Goal: Information Seeking & Learning: Learn about a topic

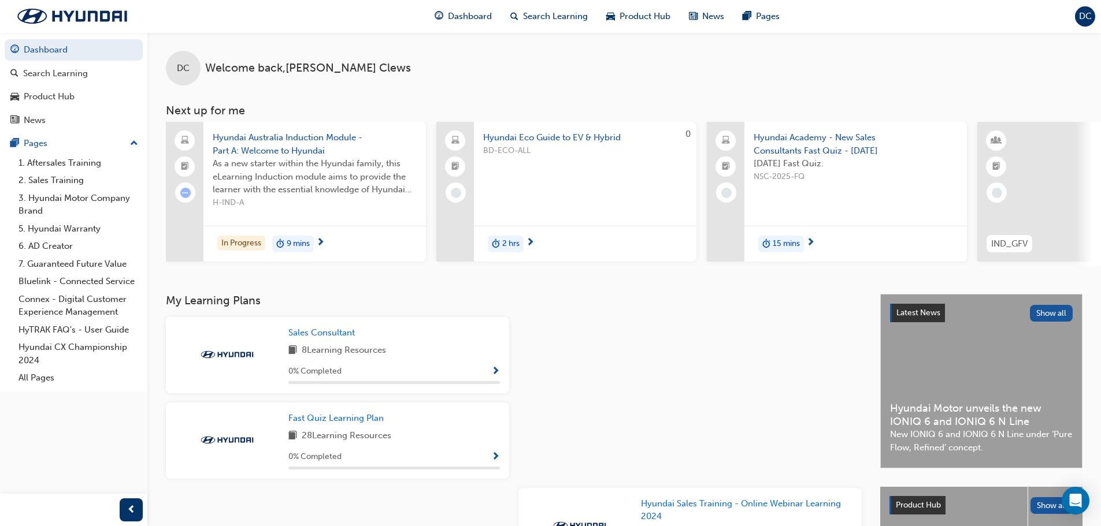
click at [244, 142] on span "Hyundai Australia Induction Module - Part A: Welcome to Hyundai" at bounding box center [315, 144] width 204 height 26
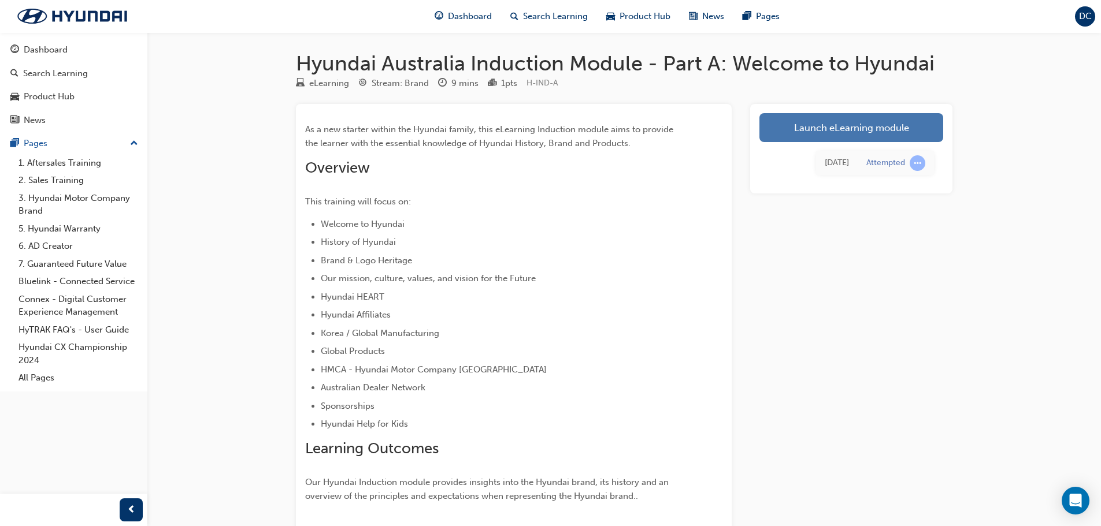
click at [829, 131] on link "Launch eLearning module" at bounding box center [851, 127] width 184 height 29
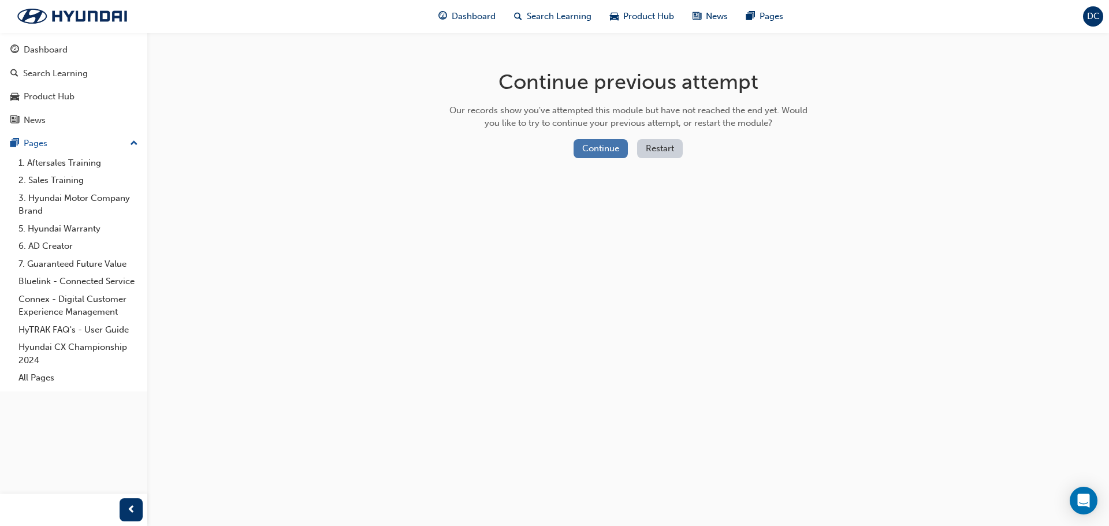
click at [600, 142] on button "Continue" at bounding box center [601, 148] width 54 height 19
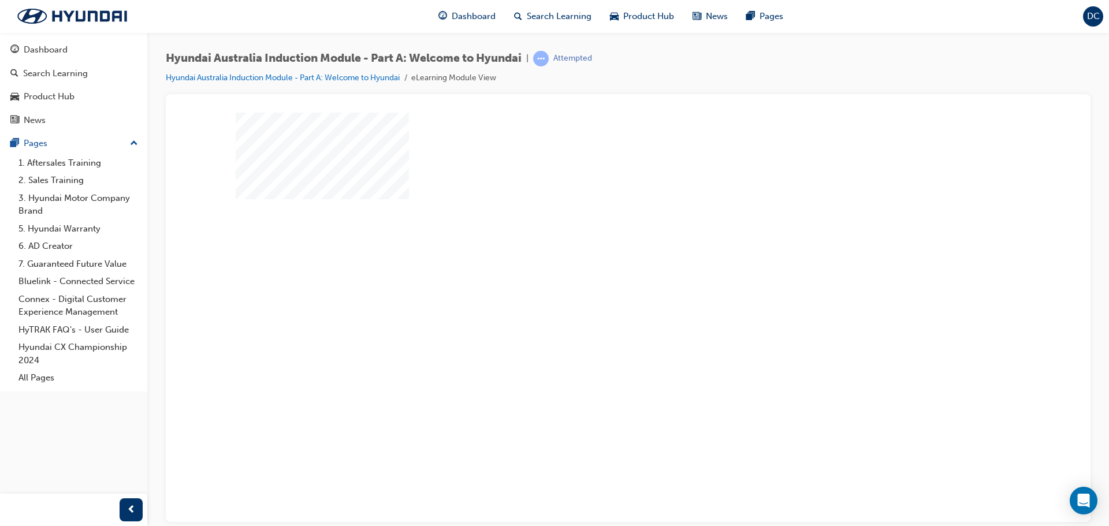
click at [595, 284] on div "play" at bounding box center [595, 284] width 0 height 0
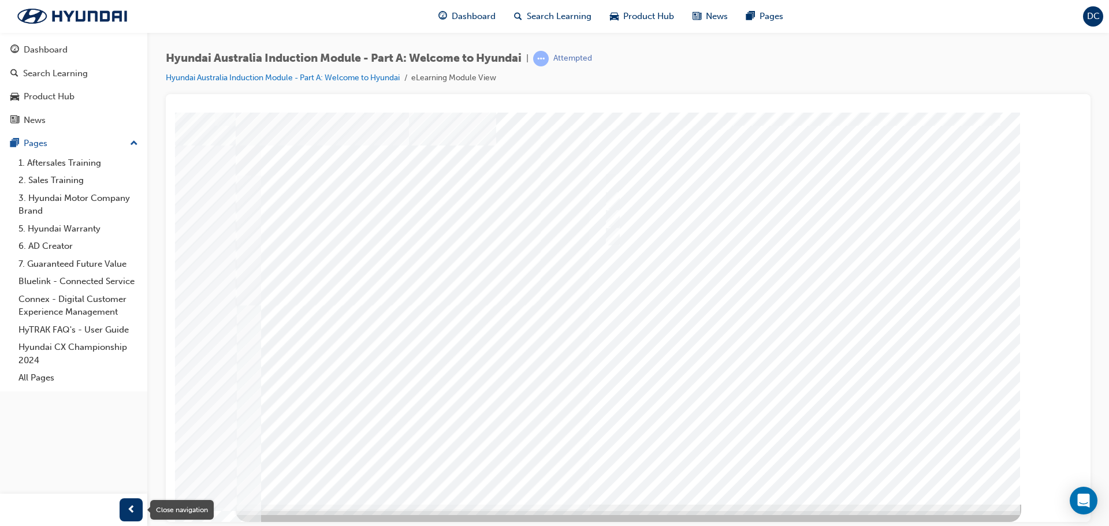
click at [128, 507] on span "prev-icon" at bounding box center [131, 510] width 9 height 14
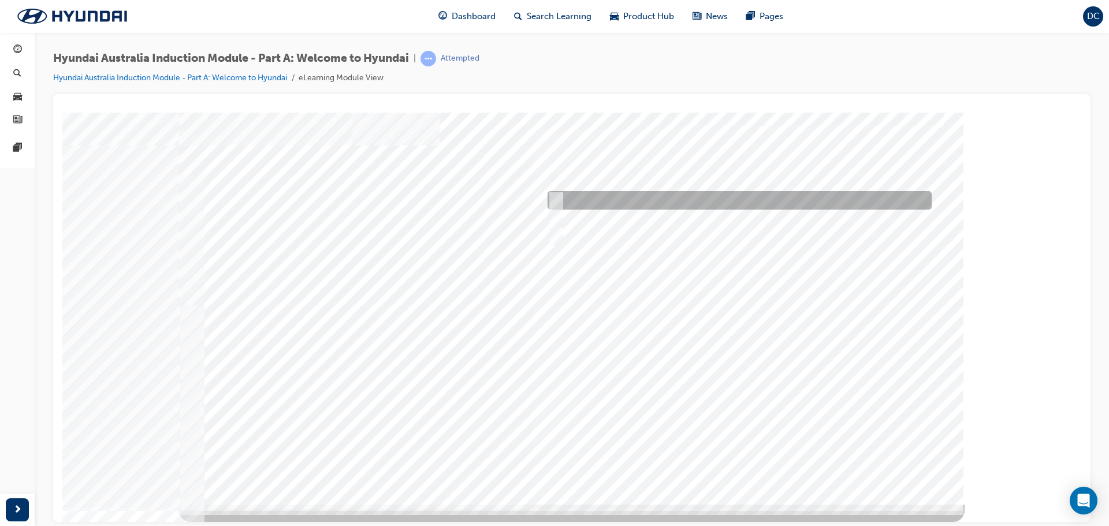
click at [557, 202] on input "Ulsan Plant, South Korea" at bounding box center [554, 200] width 13 height 13
radio input "true"
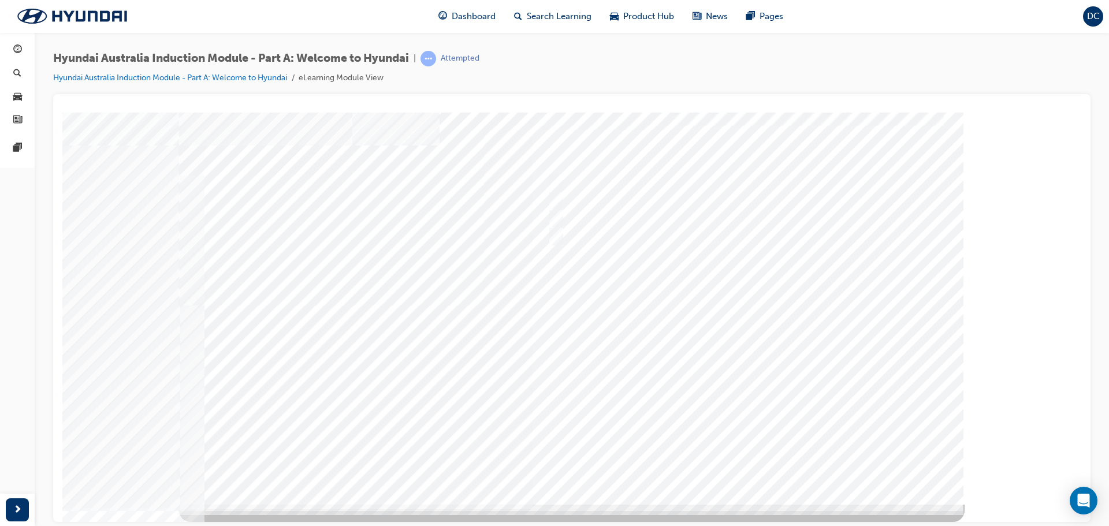
click at [742, 460] on div at bounding box center [572, 296] width 786 height 416
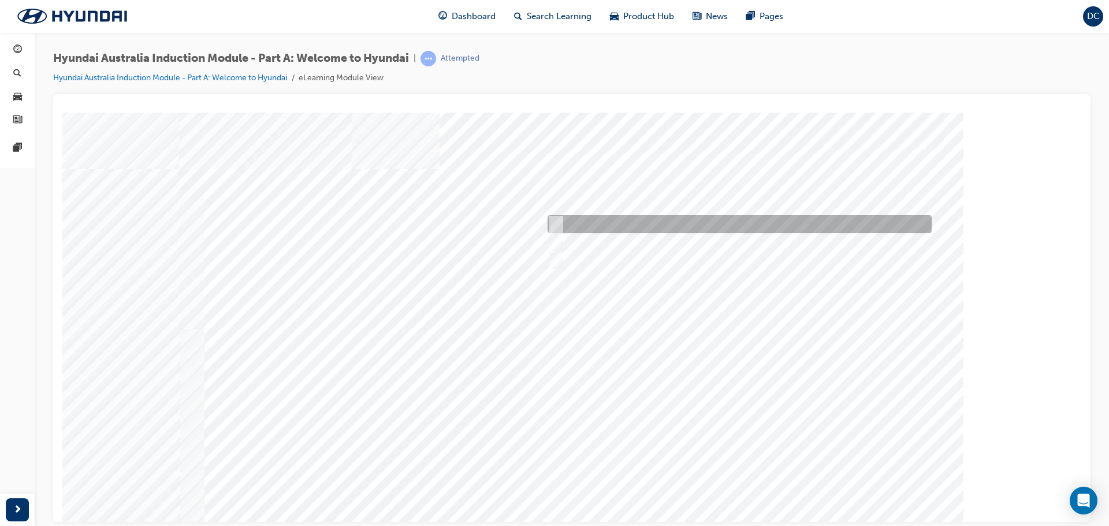
click at [561, 220] on div at bounding box center [737, 224] width 384 height 18
checkbox input "true"
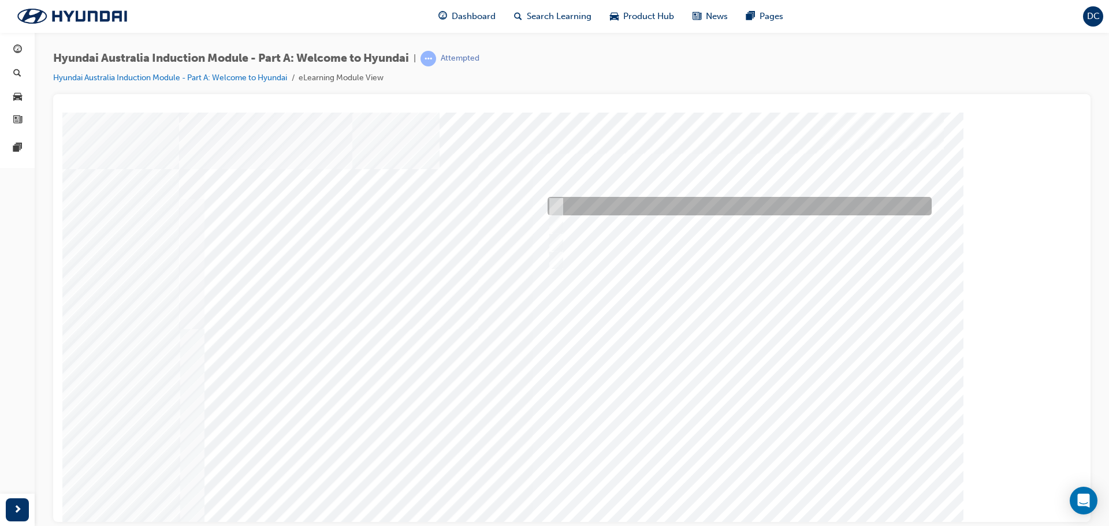
click at [562, 206] on div at bounding box center [737, 206] width 384 height 18
checkbox input "true"
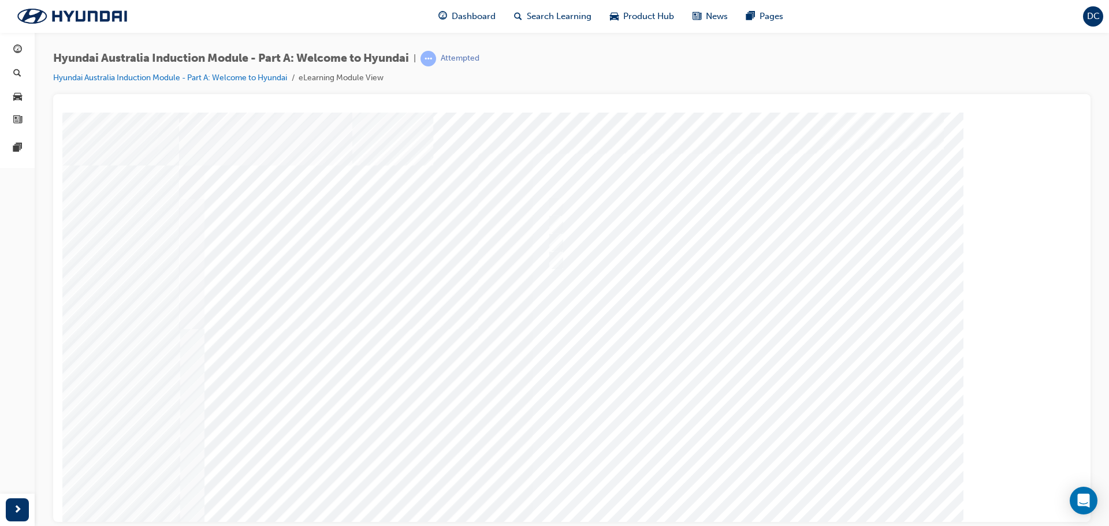
click at [563, 255] on div at bounding box center [572, 320] width 786 height 416
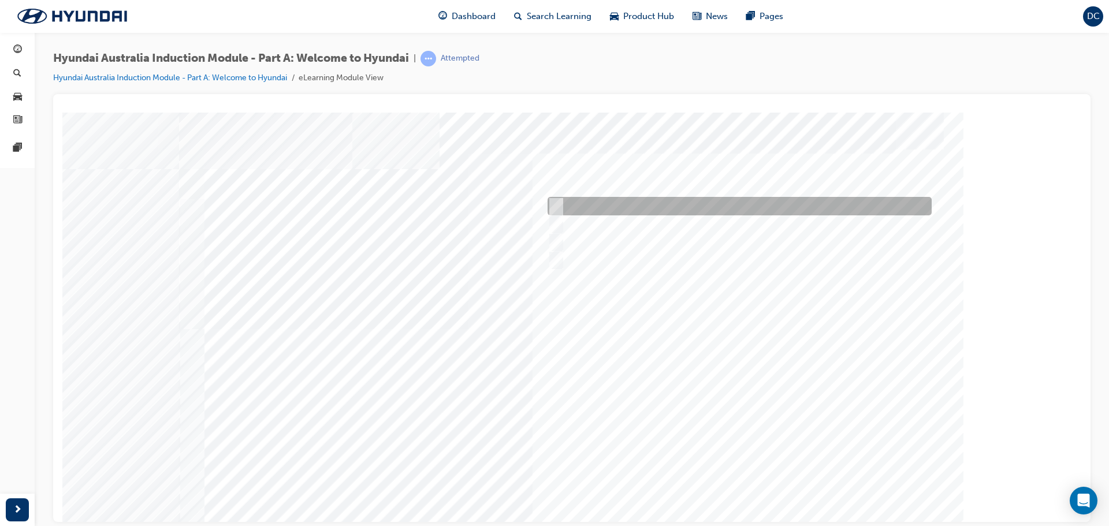
click at [560, 200] on div at bounding box center [737, 206] width 384 height 18
checkbox input "true"
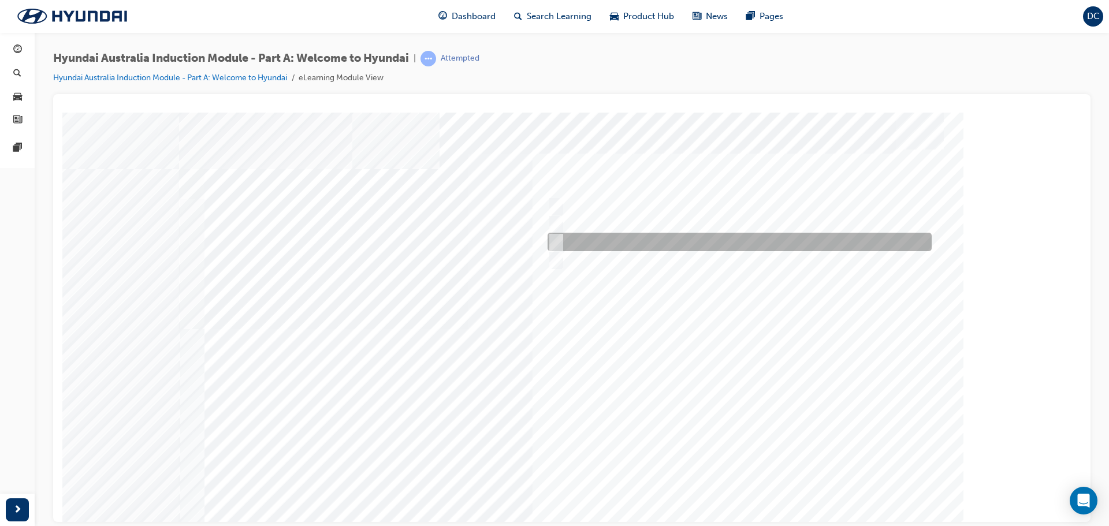
click at [562, 239] on div at bounding box center [737, 242] width 384 height 18
checkbox input "true"
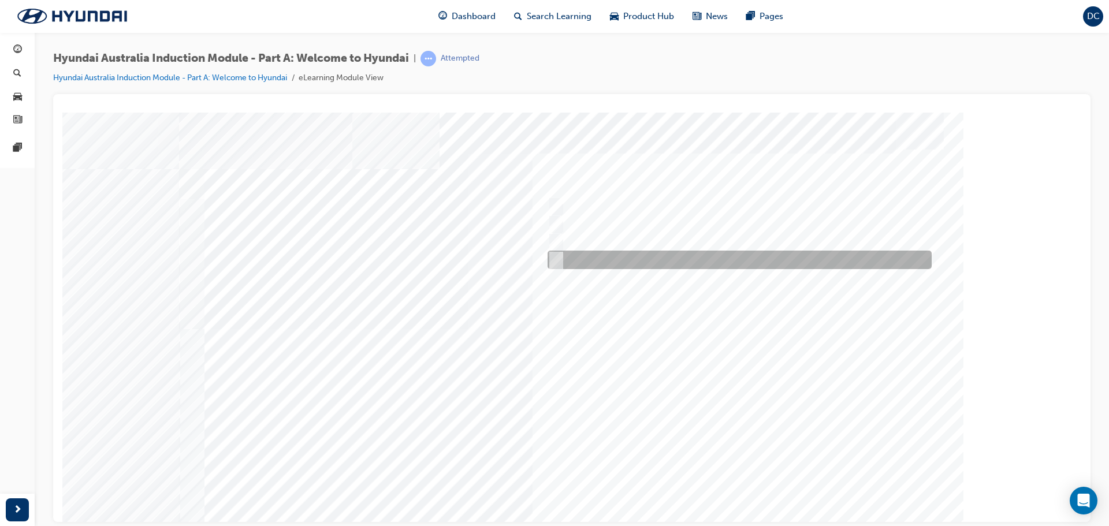
click at [559, 261] on input "Surfing Australia" at bounding box center [553, 260] width 13 height 13
checkbox input "true"
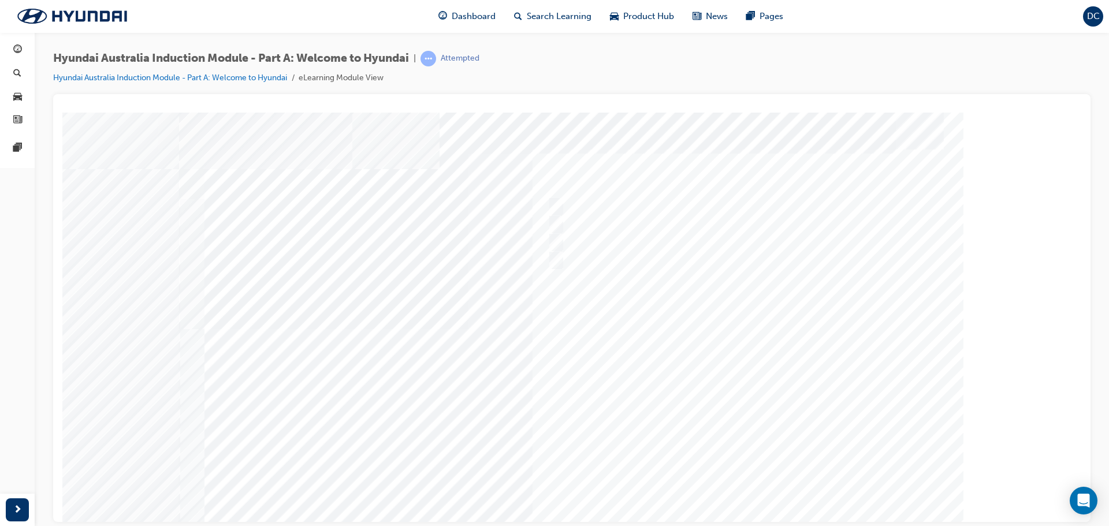
click at [740, 481] on div at bounding box center [572, 320] width 786 height 416
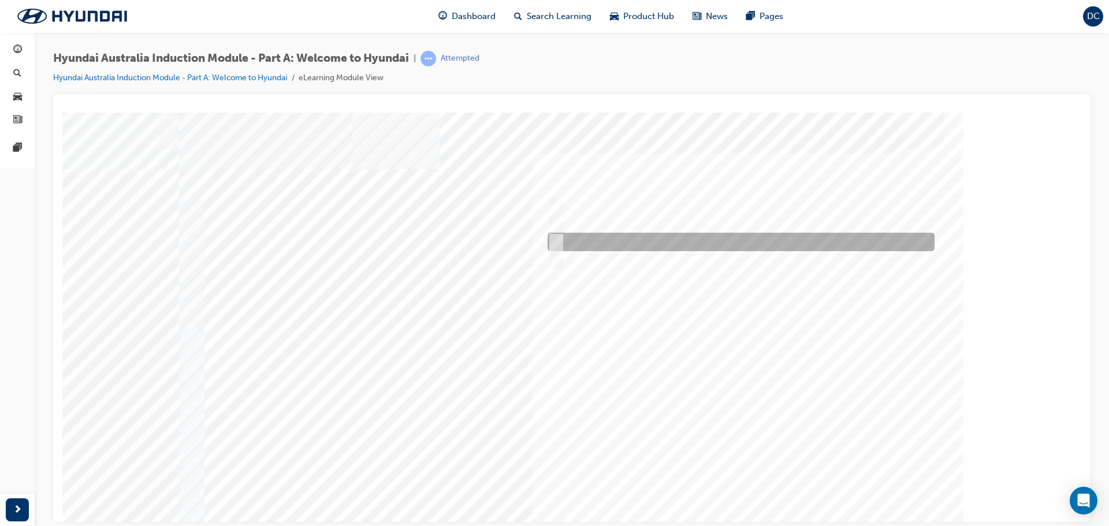
click at [571, 246] on div at bounding box center [738, 242] width 387 height 18
radio input "true"
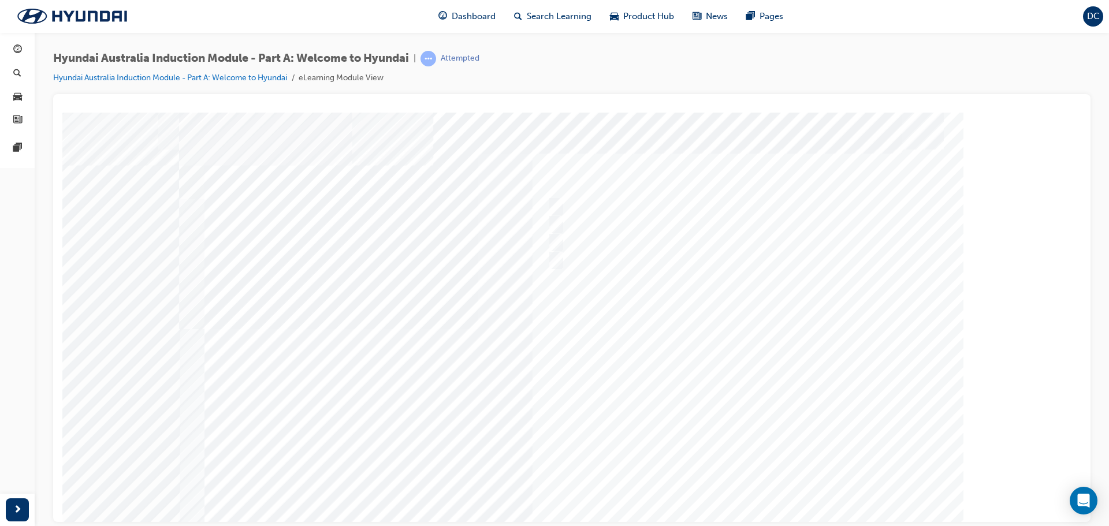
click at [741, 480] on div at bounding box center [572, 320] width 786 height 416
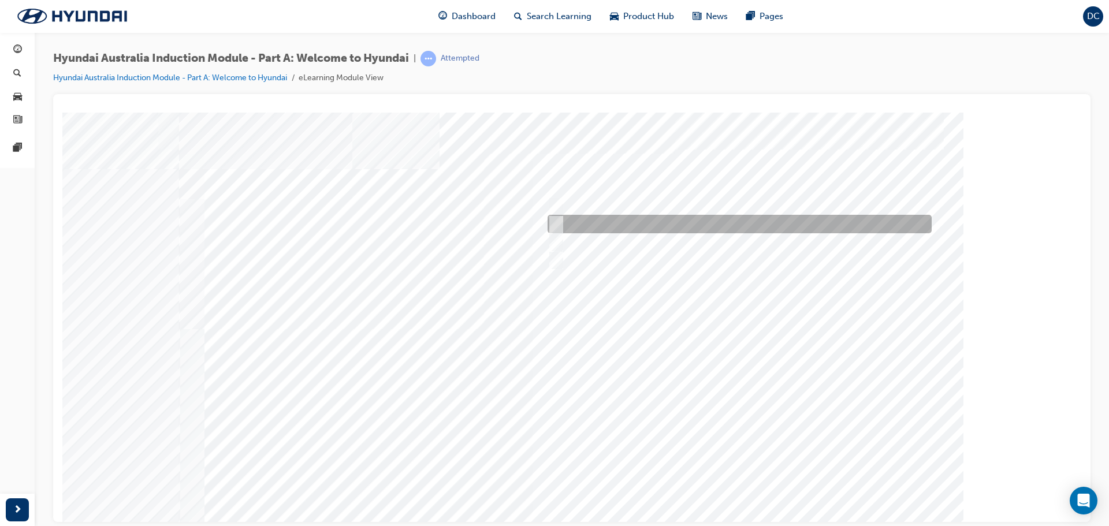
click at [557, 225] on input "Ulsan Plant, South Korea" at bounding box center [554, 224] width 13 height 13
radio input "true"
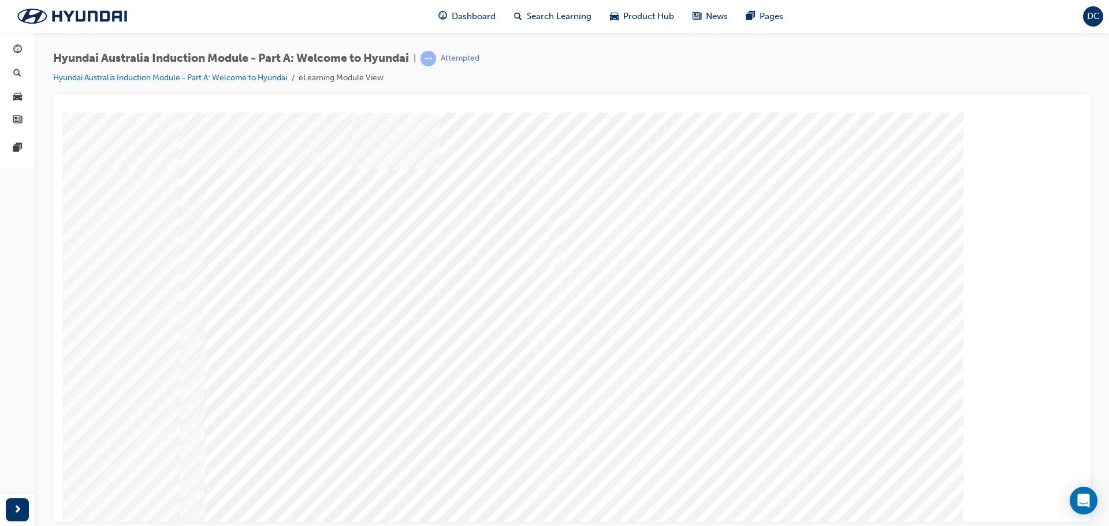
click at [729, 481] on div at bounding box center [572, 320] width 786 height 416
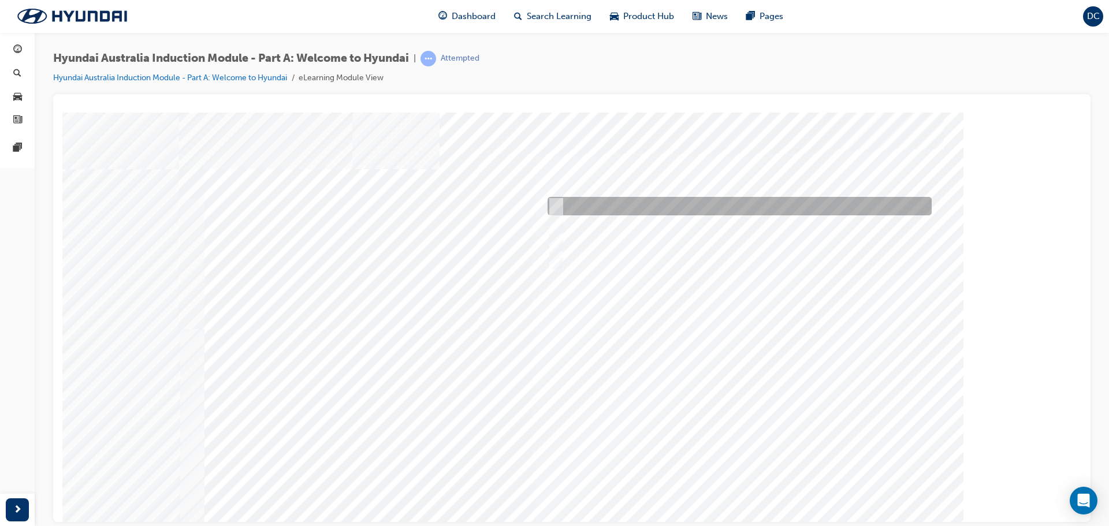
click at [554, 205] on input "A company representative" at bounding box center [553, 206] width 13 height 13
checkbox input "true"
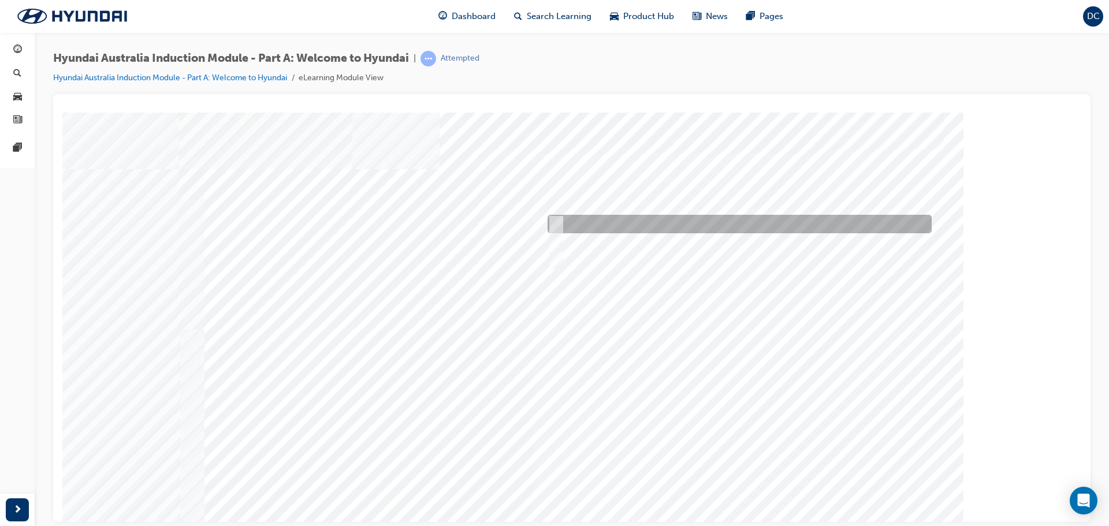
click at [556, 224] on input "A satisfied customer" at bounding box center [553, 224] width 13 height 13
checkbox input "true"
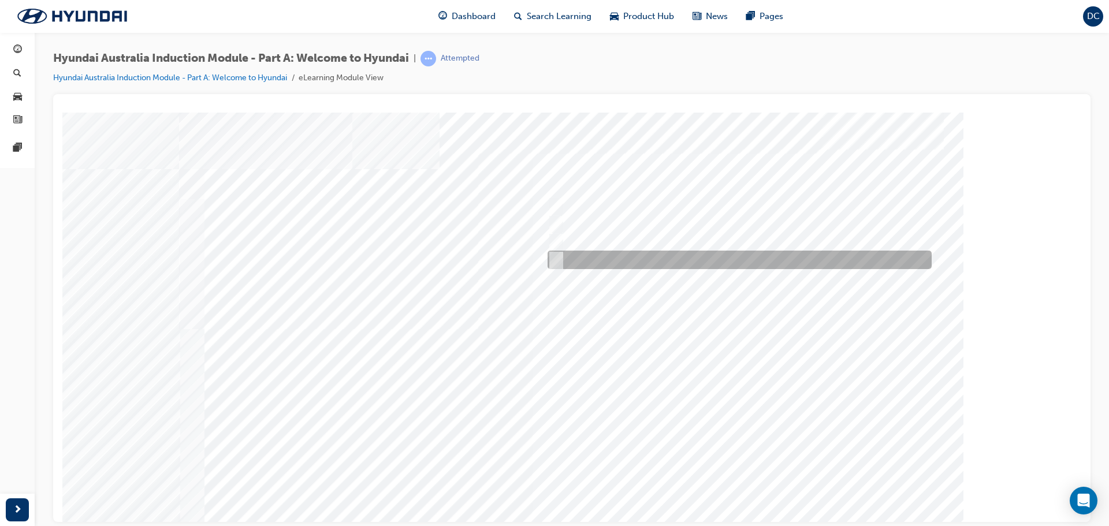
click at [550, 259] on input "Global expansion" at bounding box center [553, 260] width 13 height 13
checkbox input "true"
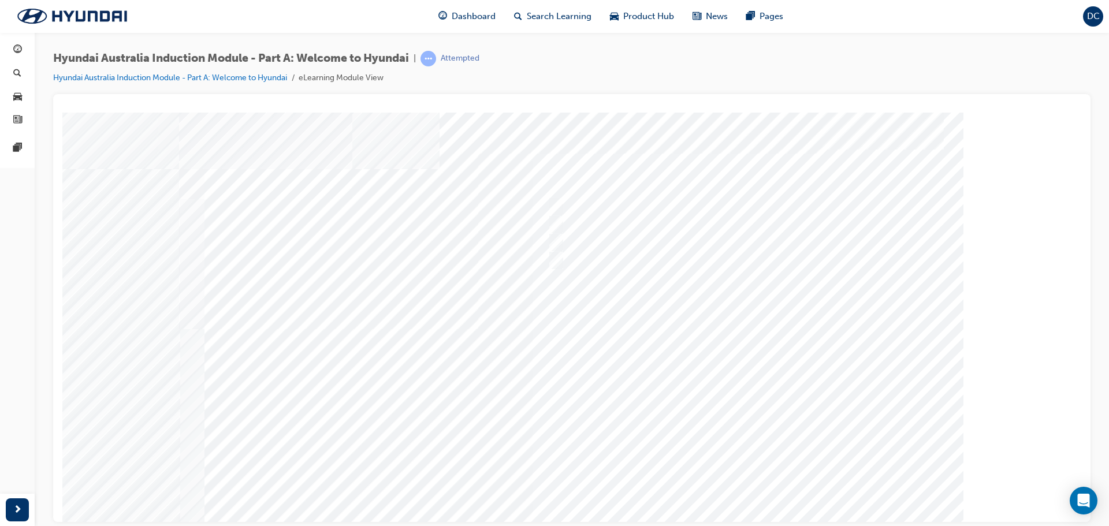
click at [749, 495] on div at bounding box center [572, 320] width 786 height 416
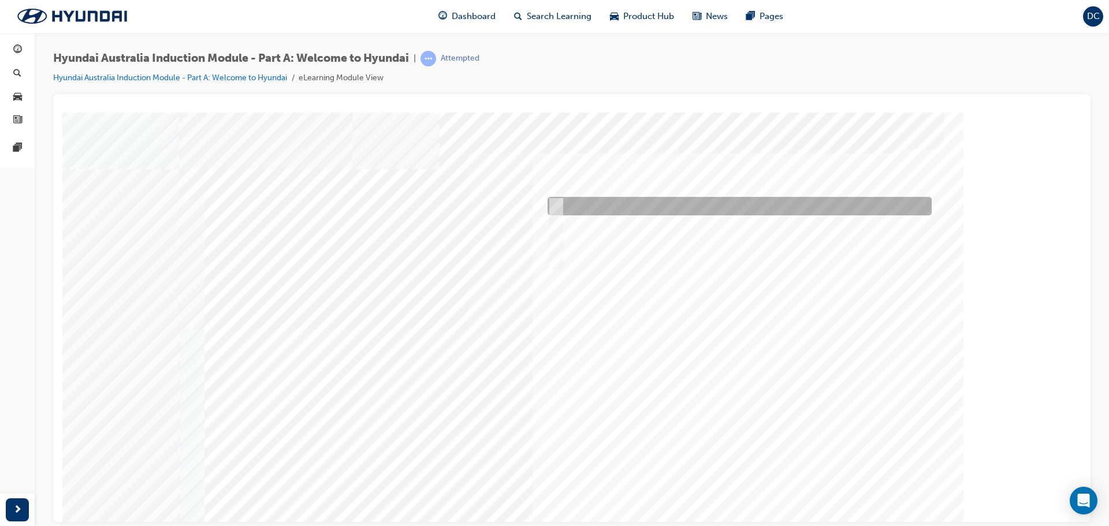
click at [559, 210] on input "Brisbane Lions Football Club" at bounding box center [553, 206] width 13 height 13
checkbox input "true"
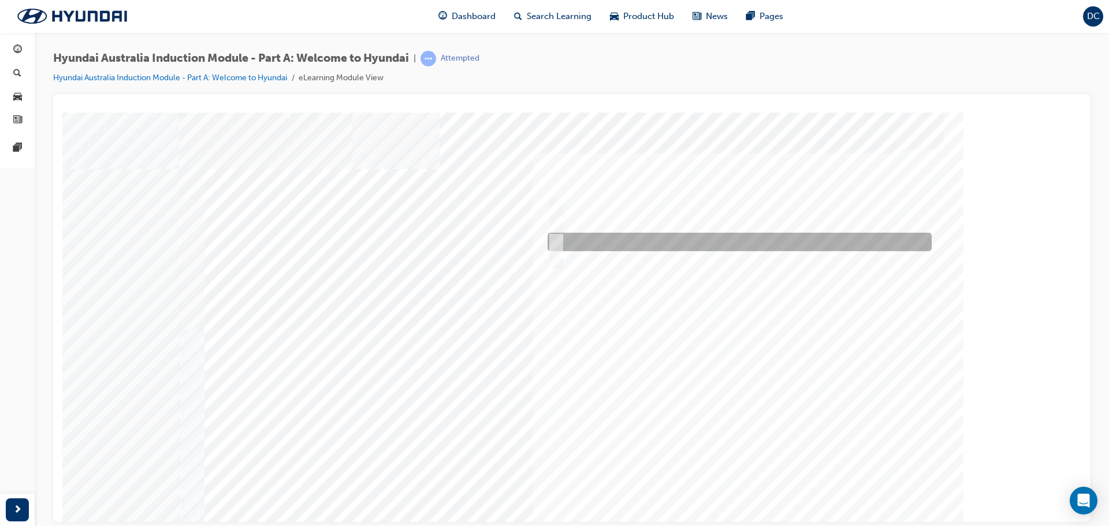
click at [559, 242] on input "Carlton Football Club" at bounding box center [553, 242] width 13 height 13
checkbox input "true"
click at [553, 258] on input "Surfing Australia" at bounding box center [553, 260] width 13 height 13
checkbox input "true"
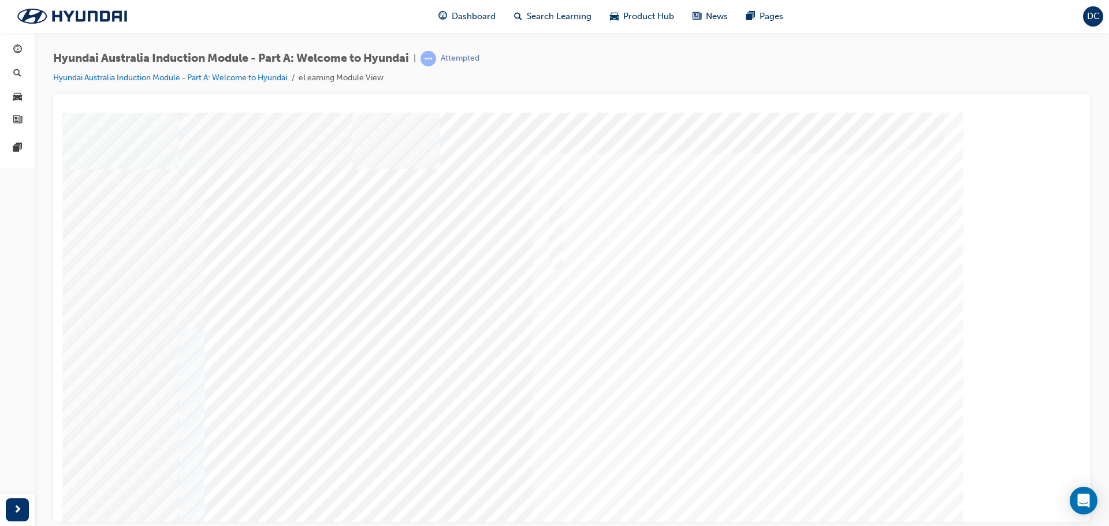
click at [718, 477] on div at bounding box center [572, 320] width 786 height 416
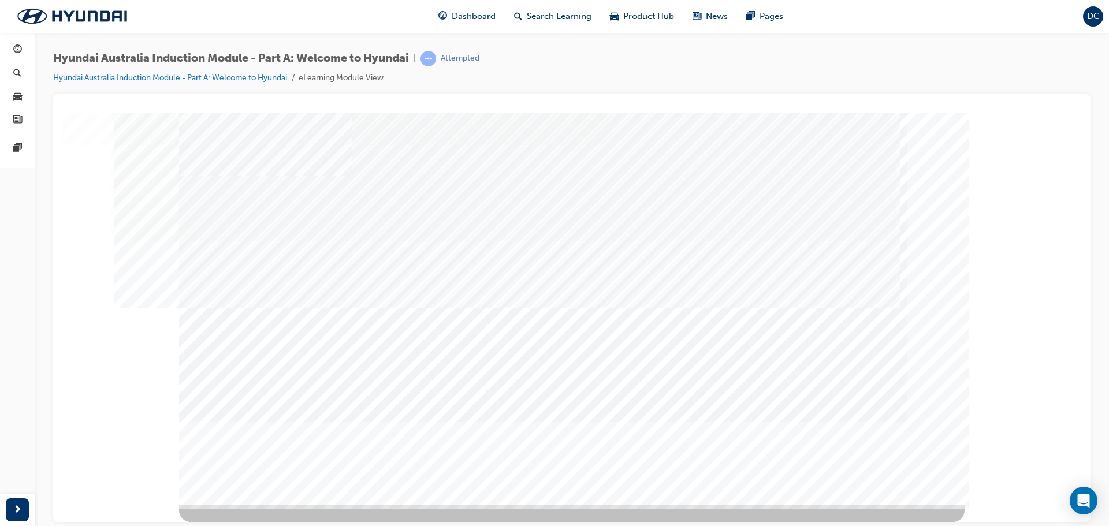
scroll to position [0, 0]
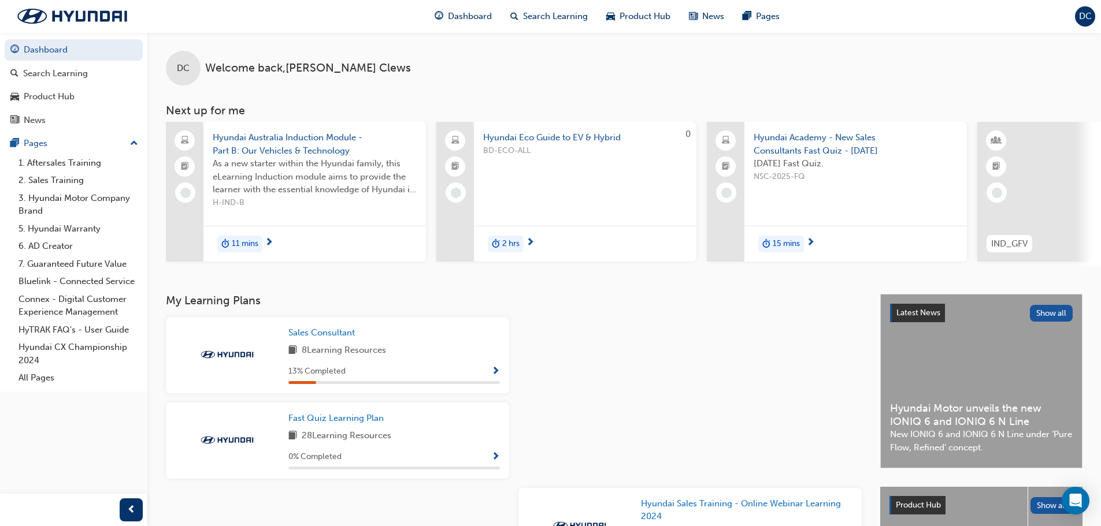
click at [473, 366] on div "Sales Consultant 8 Learning Resources 13 % Completed" at bounding box center [393, 355] width 211 height 58
click at [496, 371] on span "Show Progress" at bounding box center [495, 372] width 9 height 10
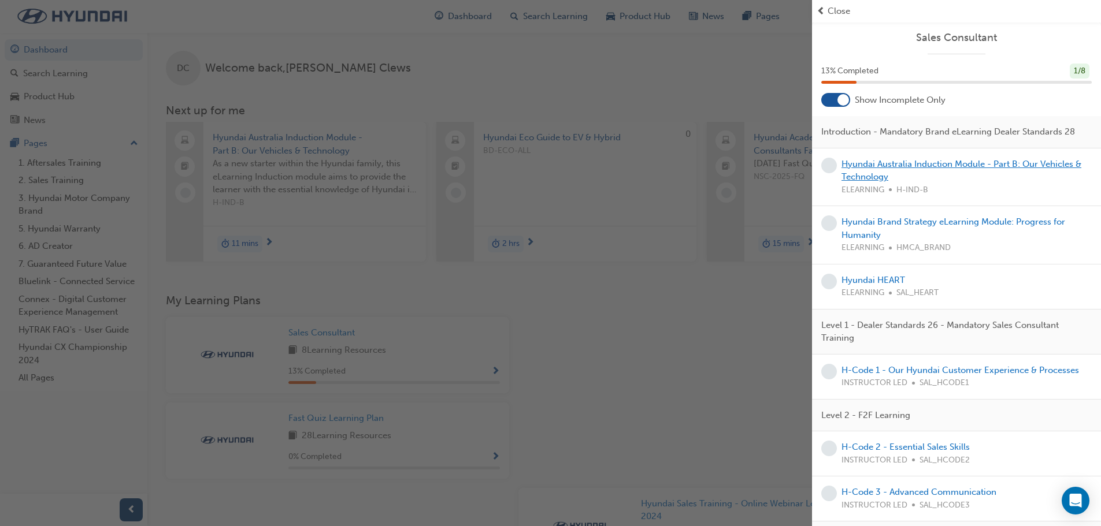
click at [871, 177] on link "Hyundai Australia Induction Module - Part B: Our Vehicles & Technology" at bounding box center [961, 171] width 240 height 24
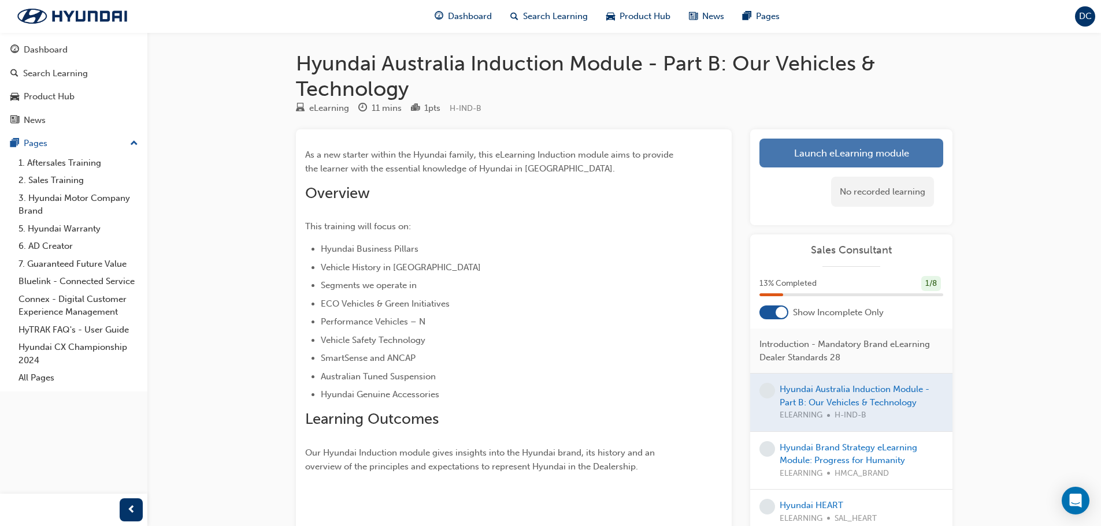
click at [809, 158] on link "Launch eLearning module" at bounding box center [851, 153] width 184 height 29
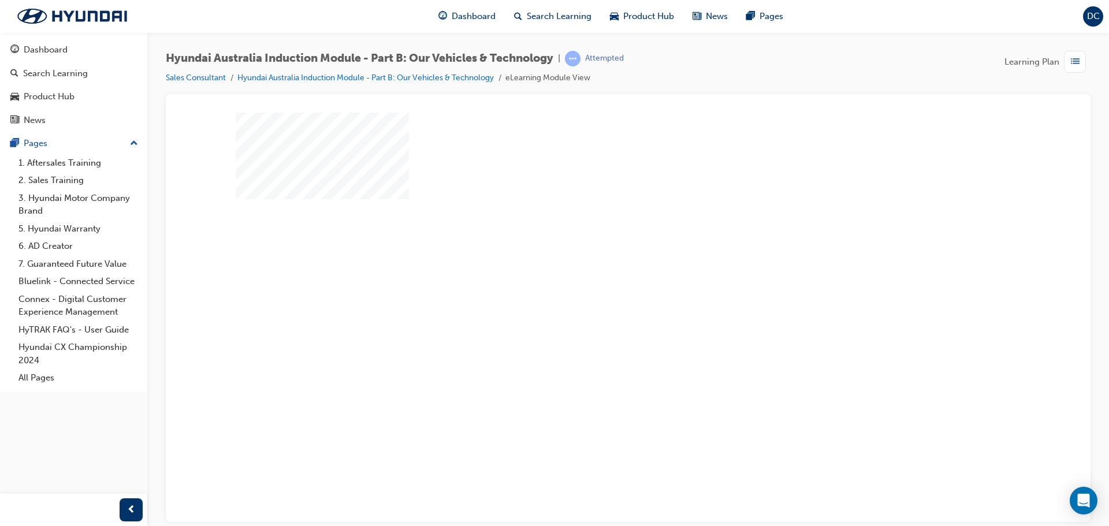
click at [595, 284] on div "play" at bounding box center [595, 284] width 0 height 0
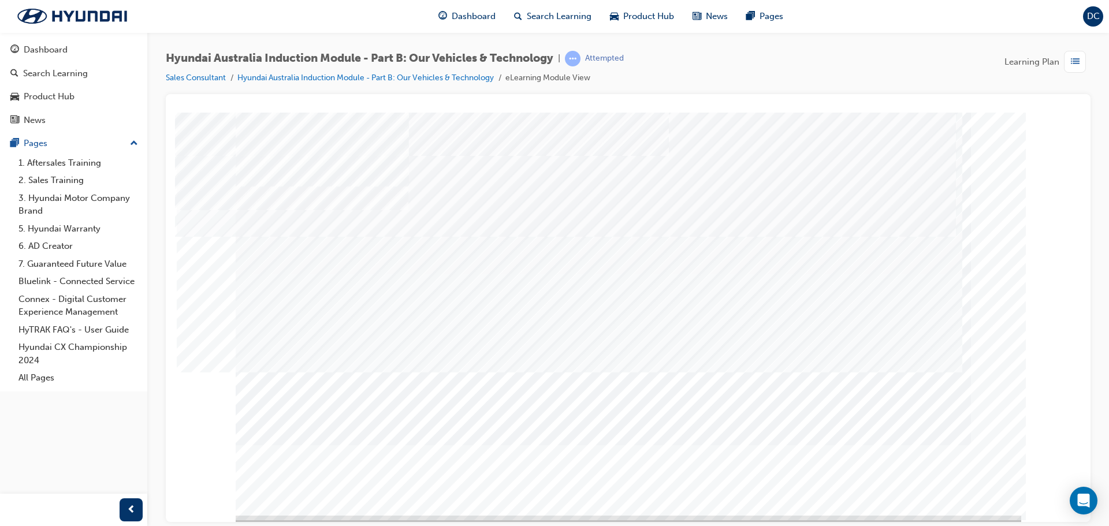
scroll to position [24, 0]
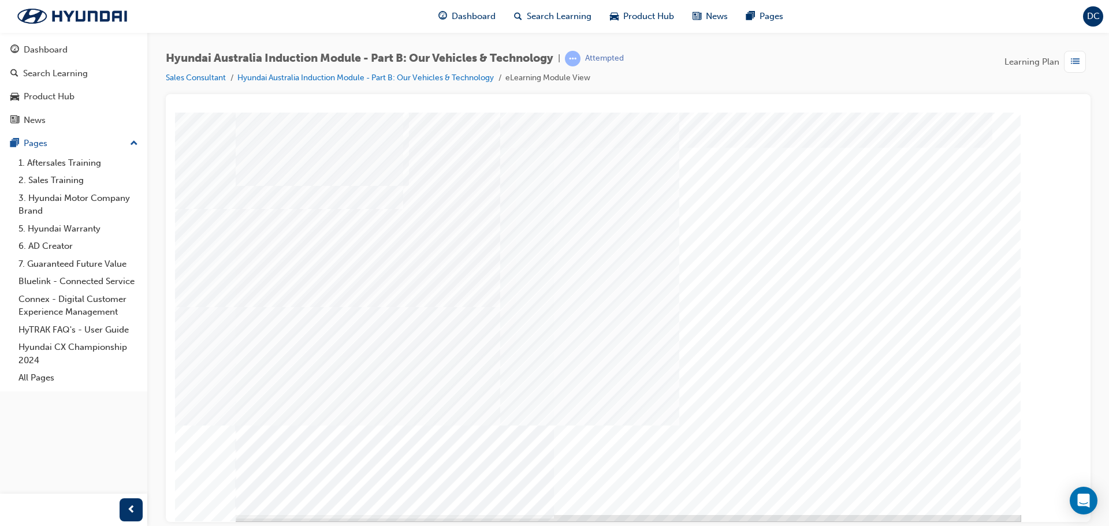
scroll to position [24, 0]
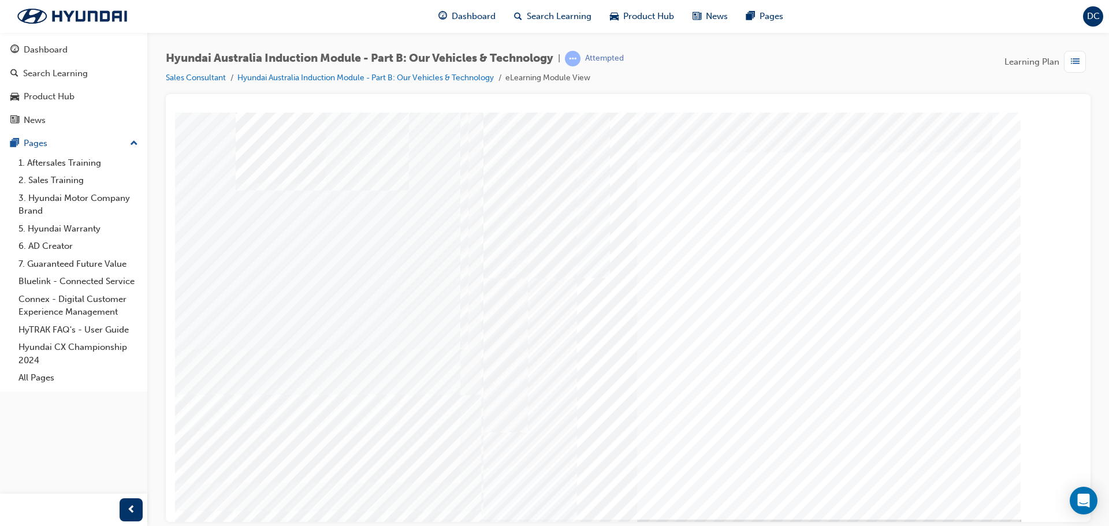
scroll to position [0, 0]
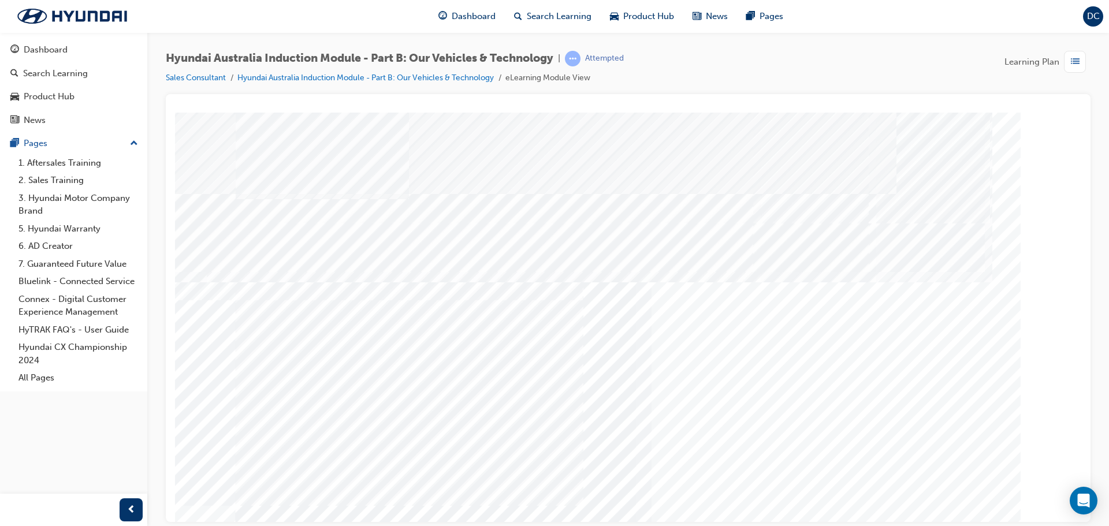
drag, startPoint x: 943, startPoint y: 499, endPoint x: 942, endPoint y: 485, distance: 14.5
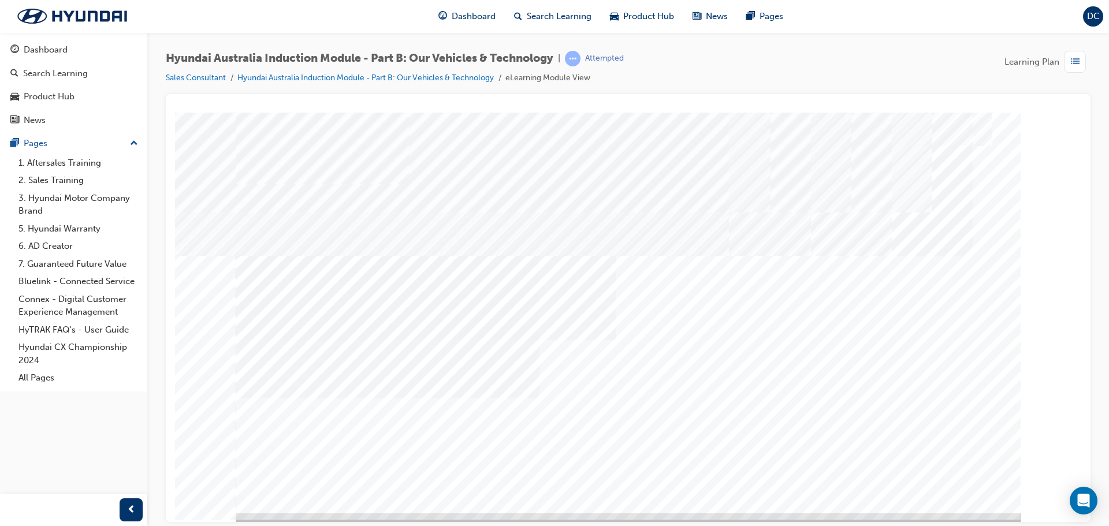
scroll to position [24, 0]
